Goal: Navigation & Orientation: Find specific page/section

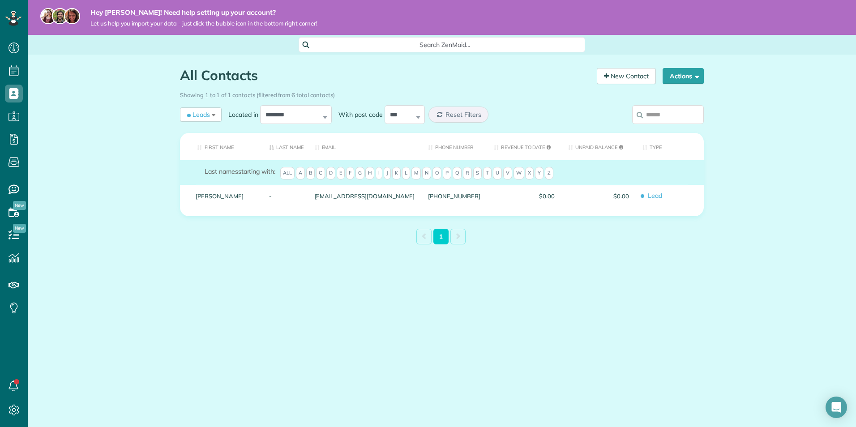
scroll to position [4, 4]
click at [10, 406] on icon at bounding box center [14, 410] width 18 height 18
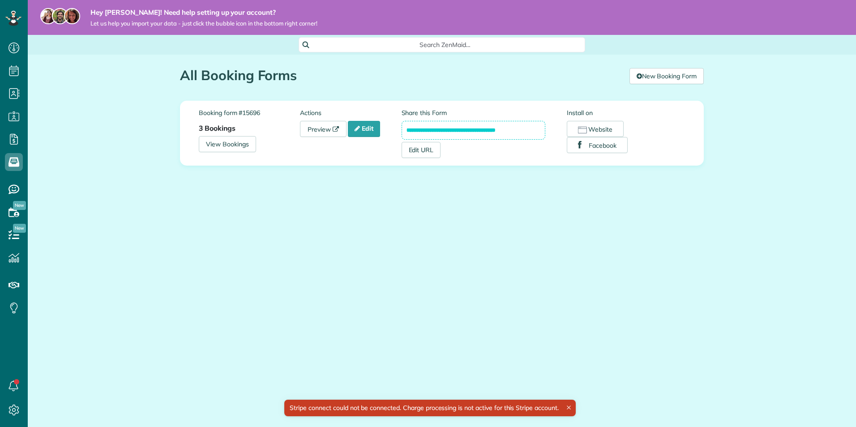
scroll to position [4, 4]
click at [243, 140] on link "View Bookings" at bounding box center [227, 144] width 57 height 16
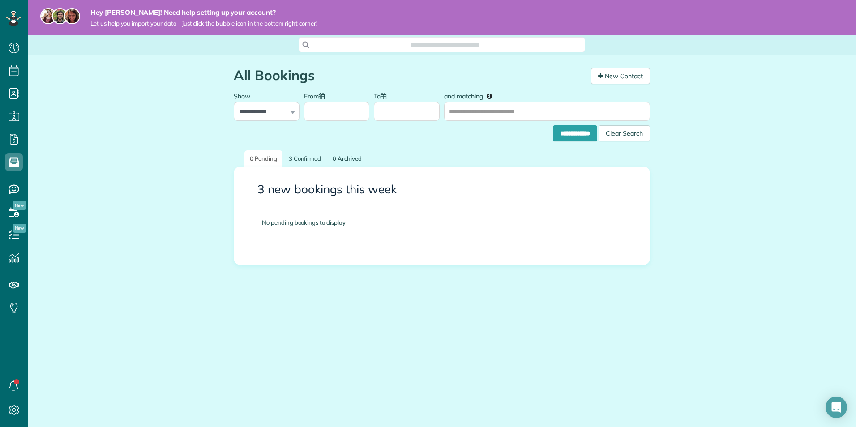
scroll to position [4, 4]
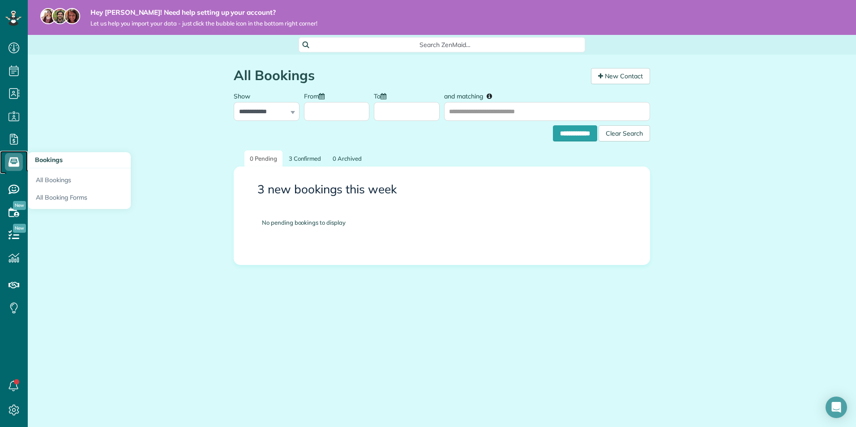
click at [10, 157] on icon at bounding box center [14, 162] width 18 height 18
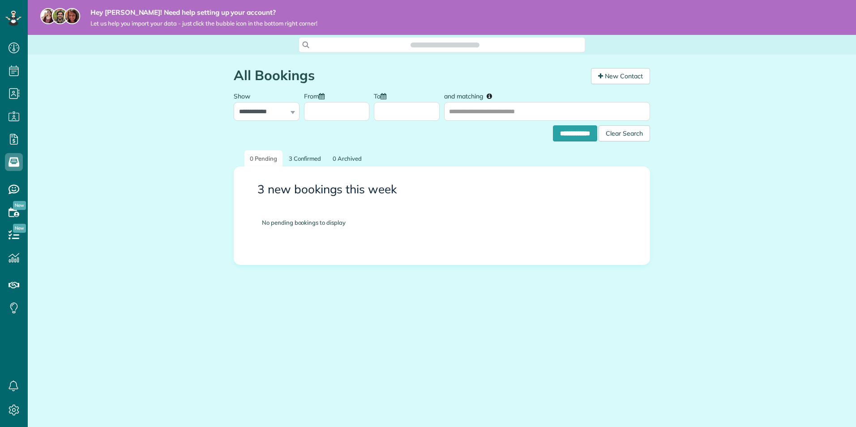
scroll to position [4, 4]
